Goal: Use online tool/utility: Utilize a website feature to perform a specific function

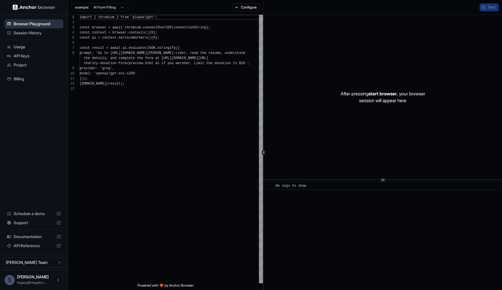
scroll to position [41, 0]
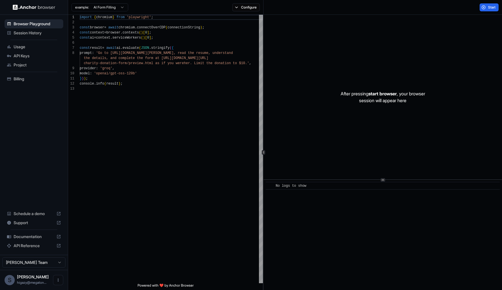
click at [108, 6] on html "Browser Playground Session History Usage API Keys Project Billing Schedule a de…" at bounding box center [251, 145] width 502 height 290
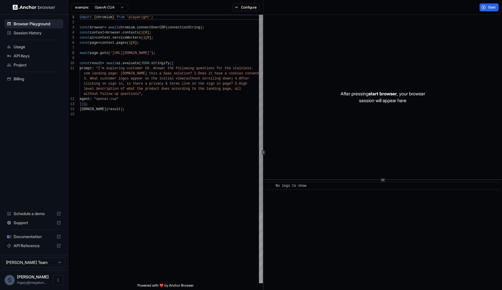
scroll to position [51, 0]
click at [111, 8] on html "Browser Playground Session History Usage API Keys Project Billing Schedule a de…" at bounding box center [251, 145] width 502 height 290
type textarea "**********"
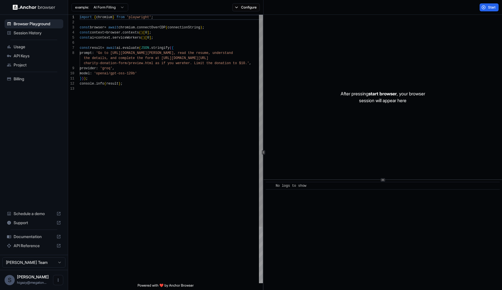
scroll to position [41, 0]
click at [35, 33] on span "Session History" at bounding box center [37, 33] width 47 height 6
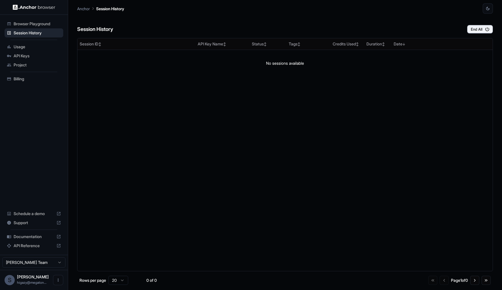
click at [39, 24] on span "Browser Playground" at bounding box center [37, 24] width 47 height 6
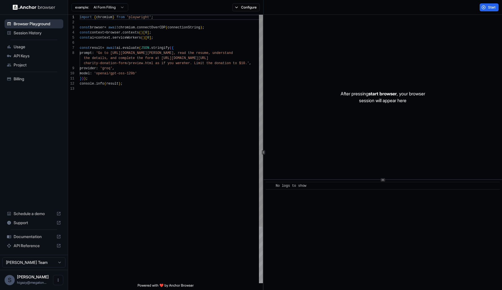
scroll to position [41, 0]
click at [401, 95] on p "After pressing start browser , your browser session will appear here" at bounding box center [382, 97] width 84 height 14
type textarea "**********"
click at [185, 79] on div "model : 'openai/gpt-oss-120b' } ) ) ; console . info ( result ) ; the details, …" at bounding box center [171, 185] width 183 height 340
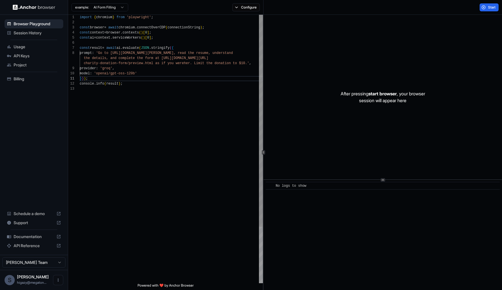
click at [204, 91] on div "model : 'openai/gpt-oss-120b' } ) ) ; console . info ( result ) ; the details, …" at bounding box center [171, 185] width 183 height 340
click at [40, 47] on span "Usage" at bounding box center [37, 47] width 47 height 6
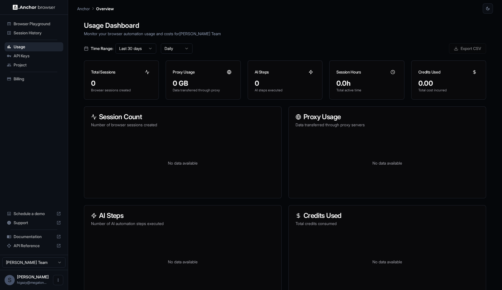
click at [38, 28] on div "Browser Playground" at bounding box center [34, 23] width 59 height 9
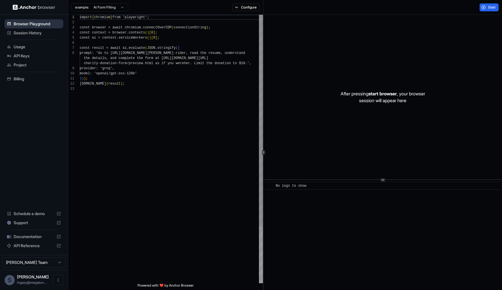
scroll to position [41, 0]
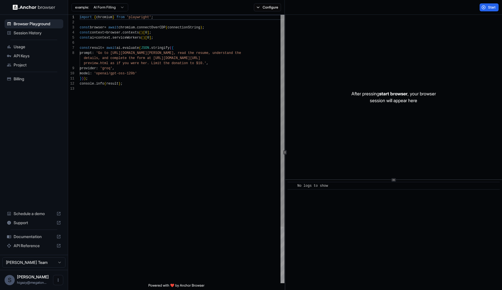
click at [286, 105] on div "1 2 3 4 5 6 7 8 9 10 11 12 13 import { chromium } from 'playwright' ; const bro…" at bounding box center [285, 152] width 434 height 275
type textarea "**********"
click at [163, 148] on div "import { chromium } from 'playwright' ; const browser = await chromium . connec…" at bounding box center [182, 185] width 205 height 340
